Goal: Information Seeking & Learning: Find specific fact

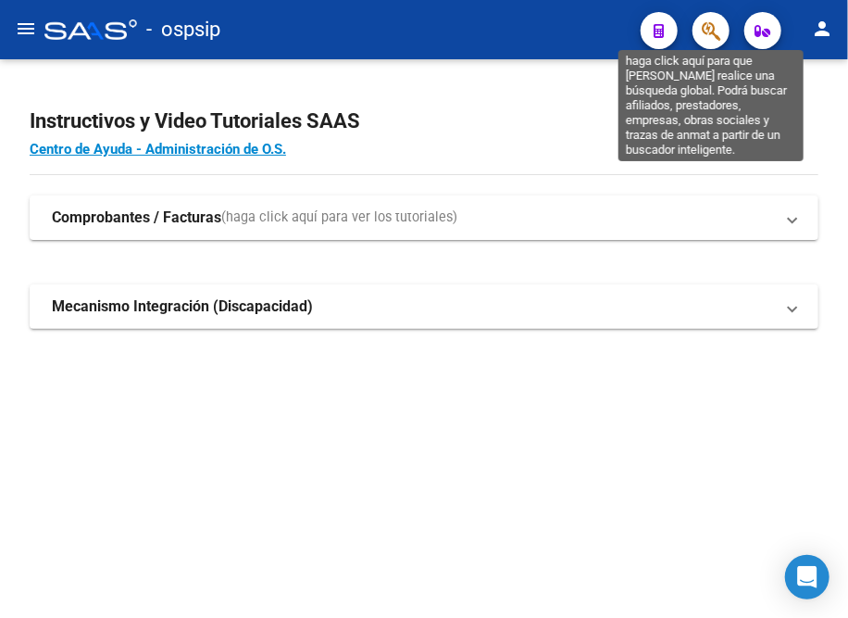
click at [699, 36] on button "button" at bounding box center [711, 30] width 37 height 37
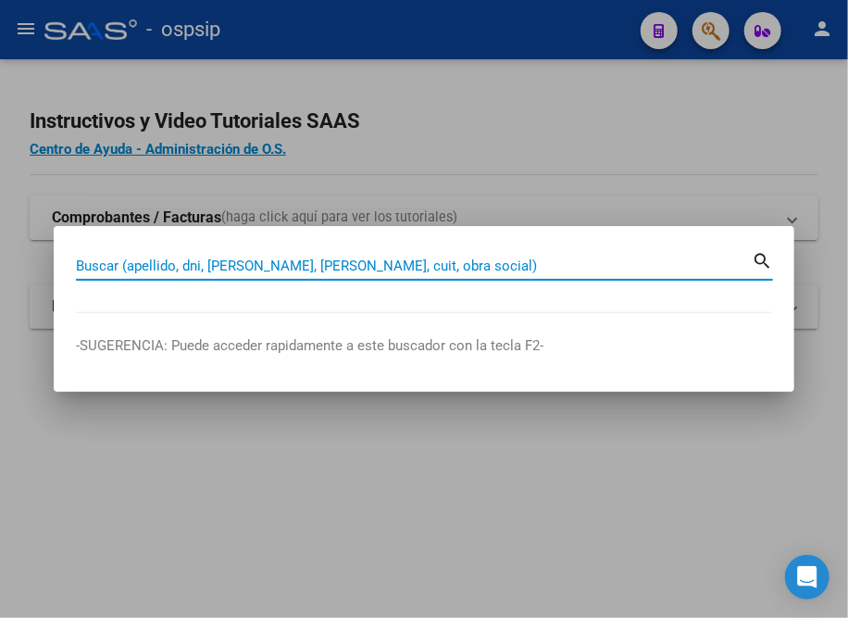
paste input "92272049"
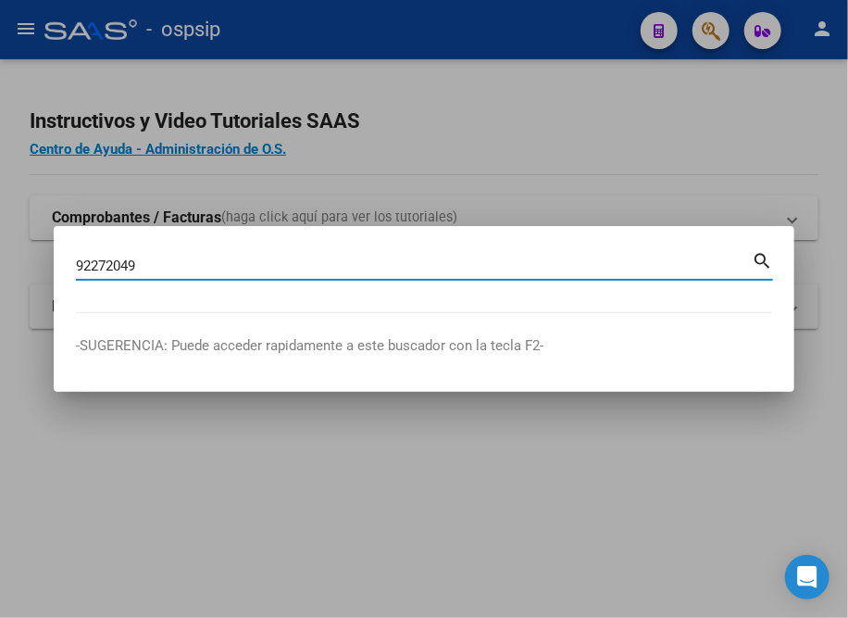
type input "92272049"
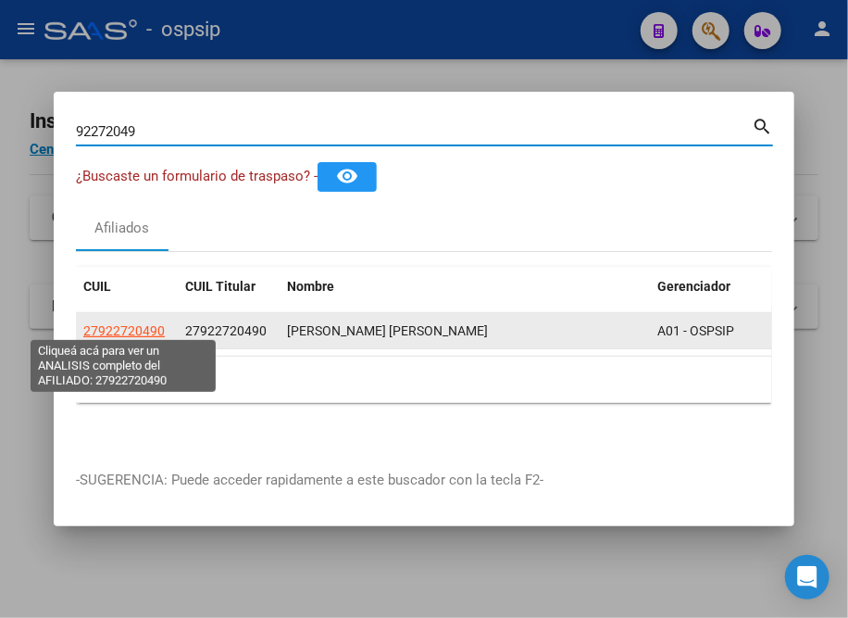
click at [135, 331] on span "27922720490" at bounding box center [124, 330] width 82 height 15
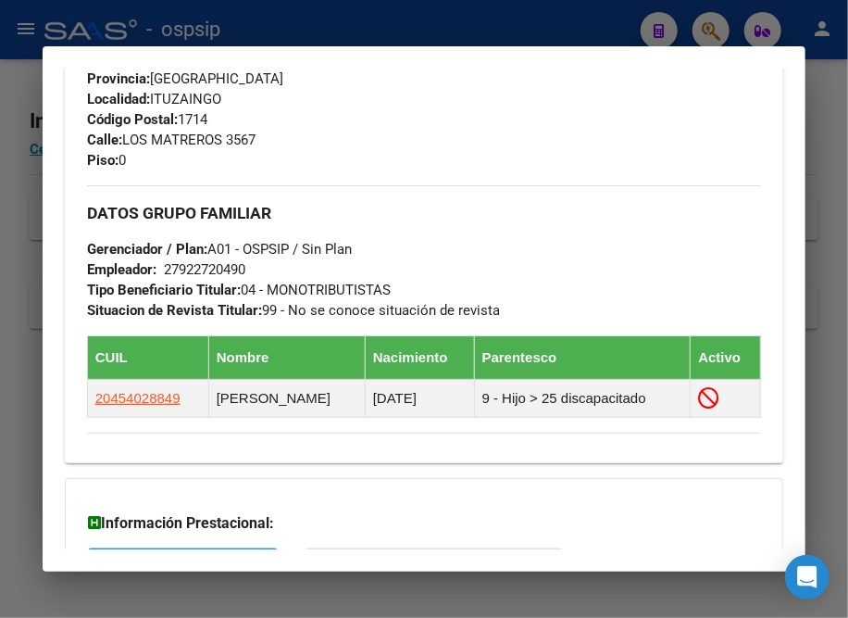
scroll to position [1010, 0]
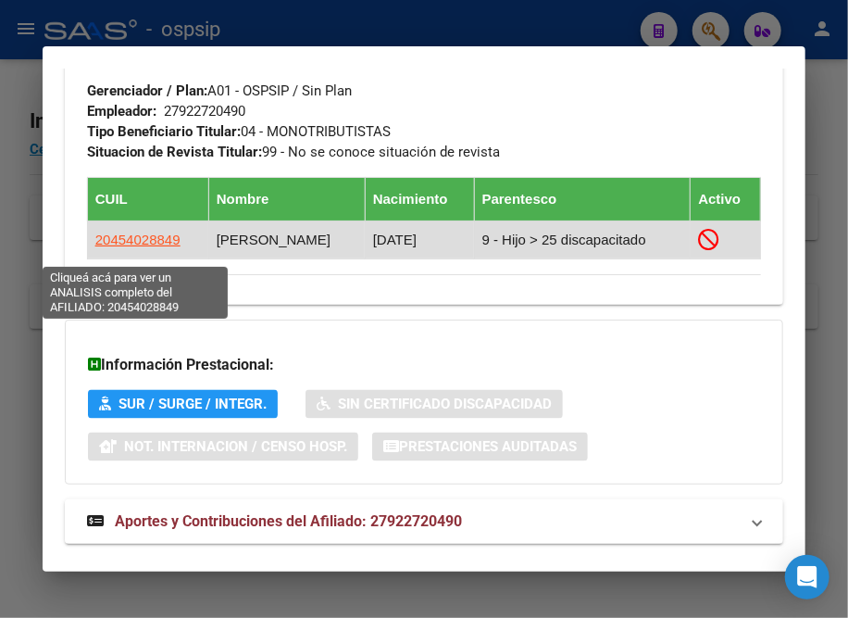
click at [118, 247] on span "20454028849" at bounding box center [137, 240] width 85 height 16
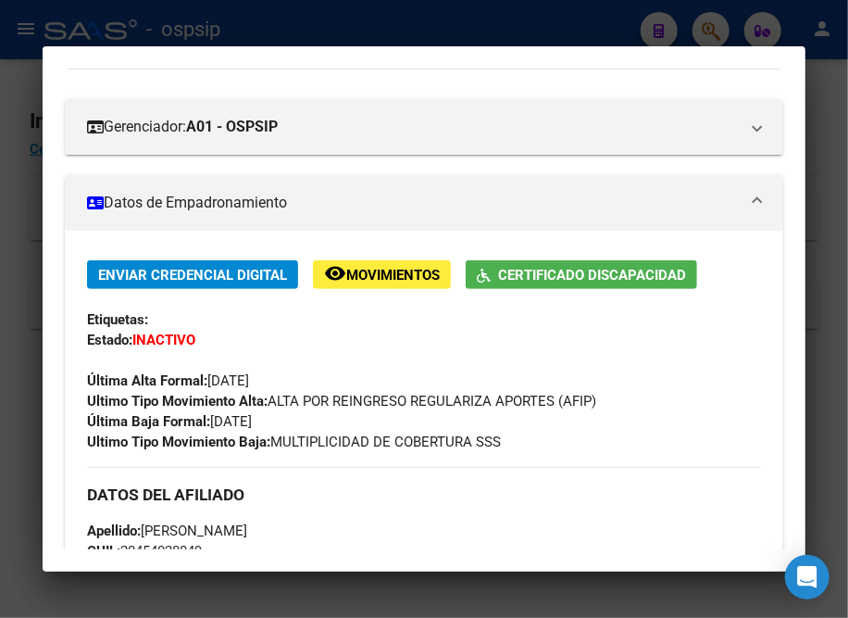
scroll to position [336, 0]
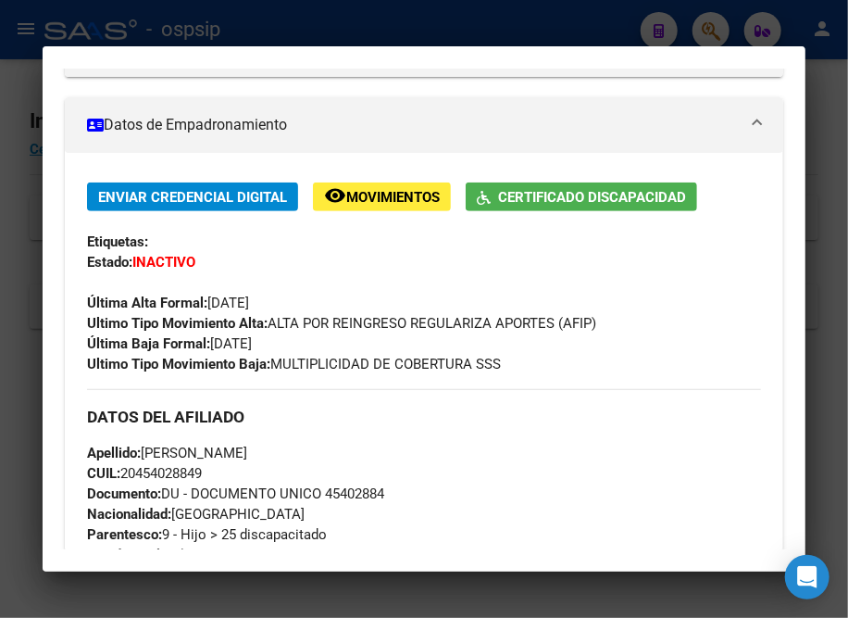
drag, startPoint x: 330, startPoint y: 493, endPoint x: 443, endPoint y: 504, distance: 113.5
click at [448, 504] on div "Apellido: [PERSON_NAME]: 20454028849 Documento: DU - DOCUMENTO UNICO 45402884 N…" at bounding box center [424, 545] width 674 height 204
click at [436, 502] on div "Apellido: [PERSON_NAME]: 20454028849 Documento: DU - DOCUMENTO UNICO 45402884 N…" at bounding box center [424, 545] width 674 height 204
drag, startPoint x: 328, startPoint y: 488, endPoint x: 416, endPoint y: 496, distance: 88.4
click at [416, 496] on div "Apellido: [PERSON_NAME]: 20454028849 Documento: DU - DOCUMENTO UNICO 45402884 N…" at bounding box center [424, 545] width 674 height 204
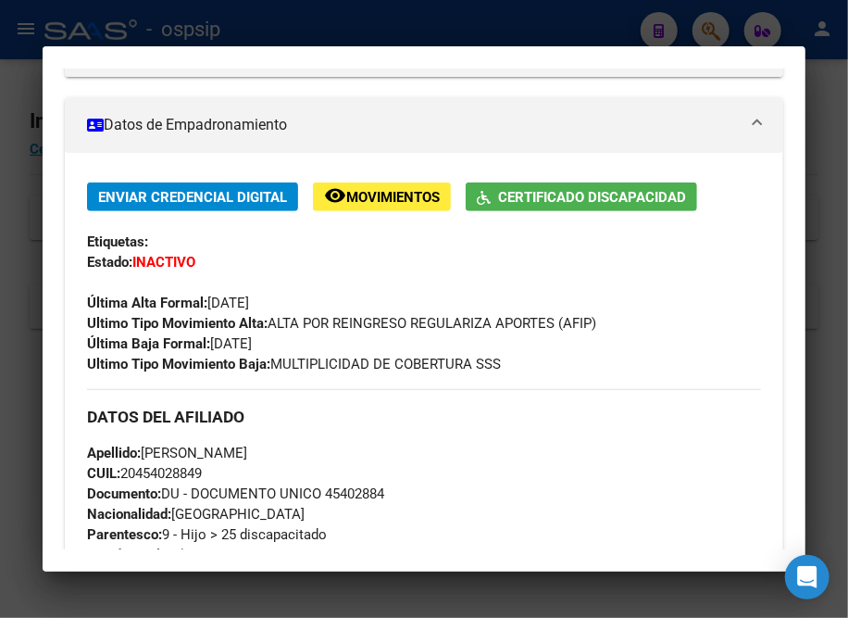
copy span "45402884"
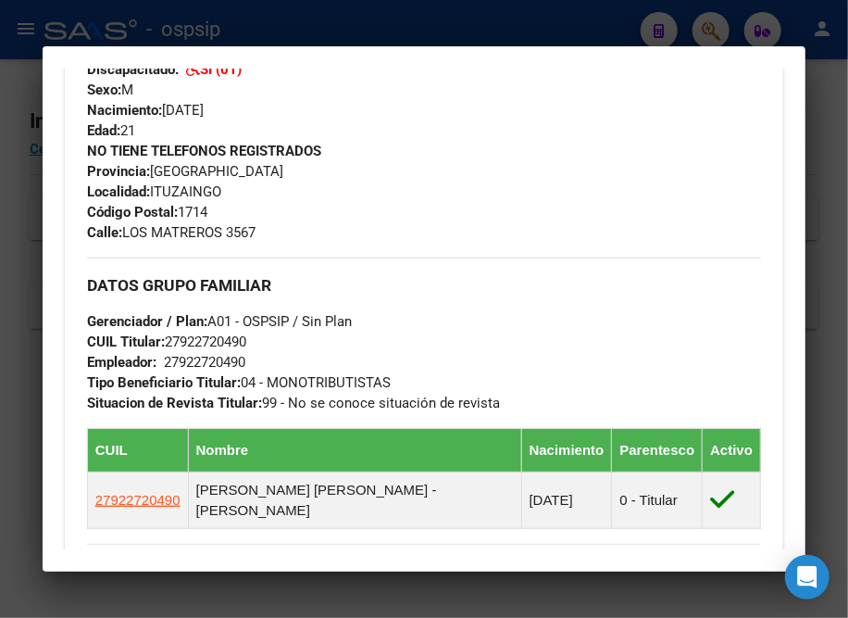
scroll to position [1094, 0]
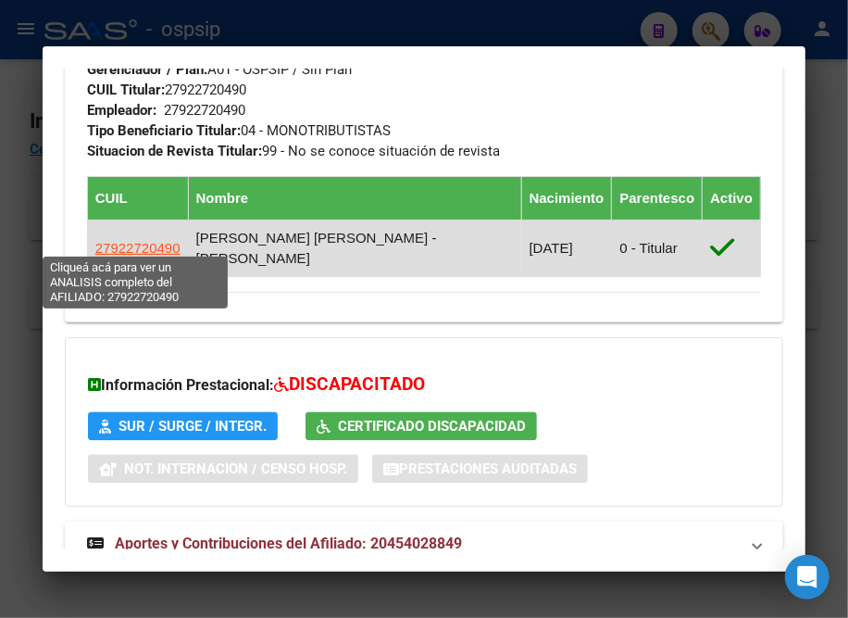
click at [126, 242] on span "27922720490" at bounding box center [137, 248] width 85 height 16
type textarea "27922720490"
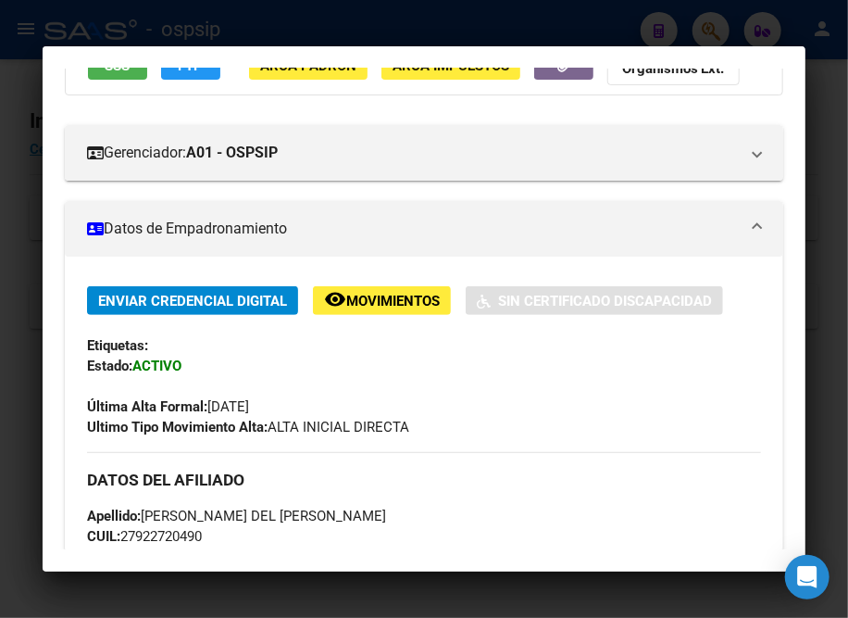
scroll to position [0, 0]
